Goal: Information Seeking & Learning: Find specific page/section

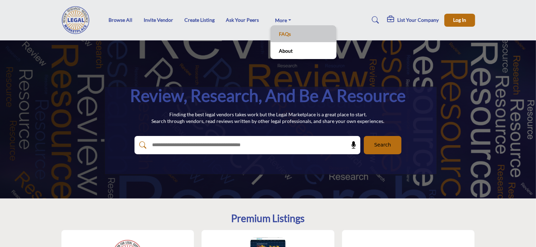
click at [286, 30] on link "FAQs" at bounding box center [303, 34] width 59 height 10
